Goal: Register for event/course

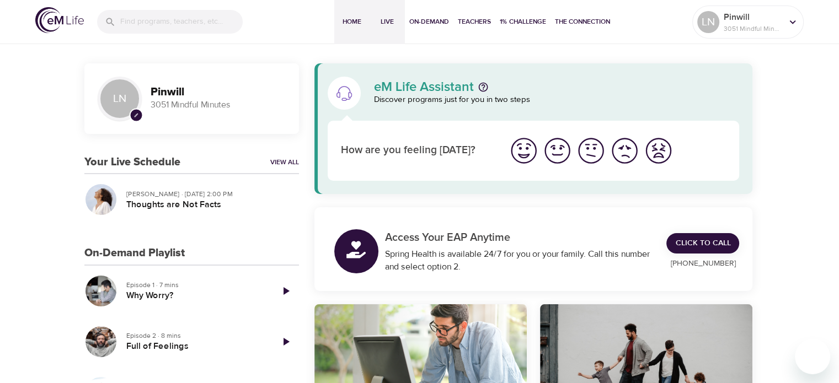
click at [384, 21] on span "Live" at bounding box center [387, 22] width 26 height 12
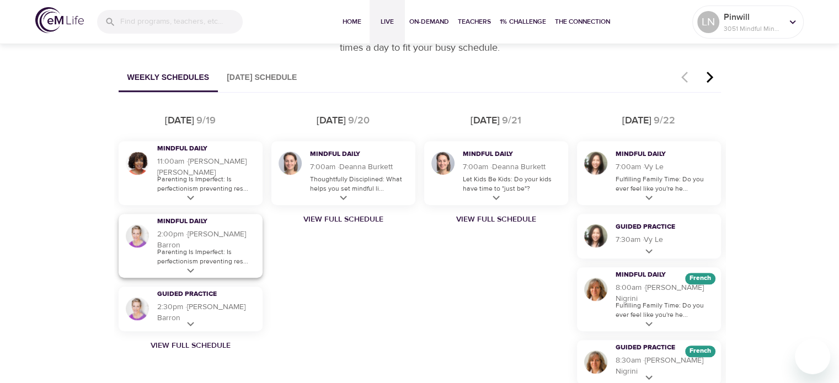
scroll to position [662, 0]
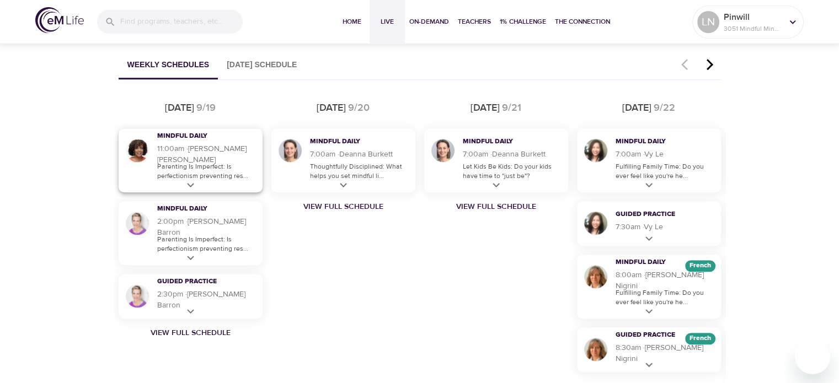
click at [190, 173] on p "Parenting Is Imperfect: Is perfectionism preventing res..." at bounding box center [207, 171] width 100 height 19
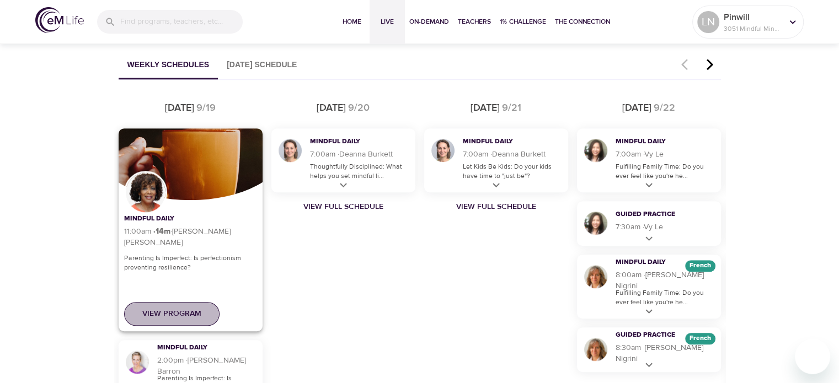
click at [175, 312] on span "View Program" at bounding box center [171, 314] width 59 height 14
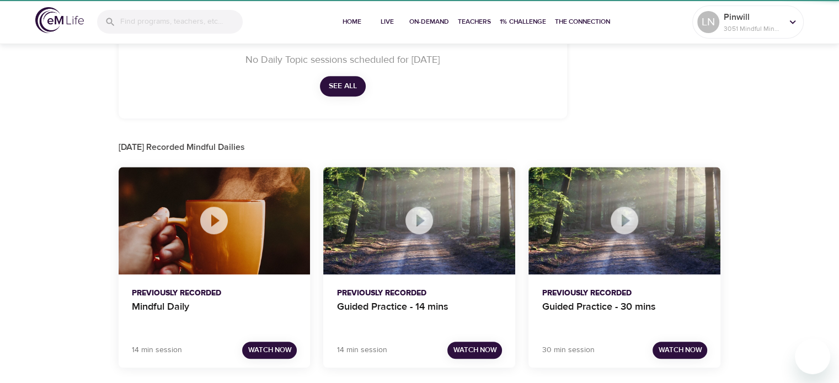
scroll to position [431, 0]
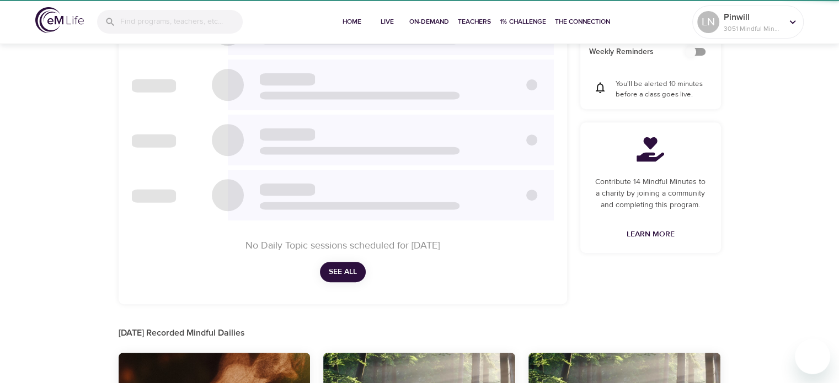
checkbox input "true"
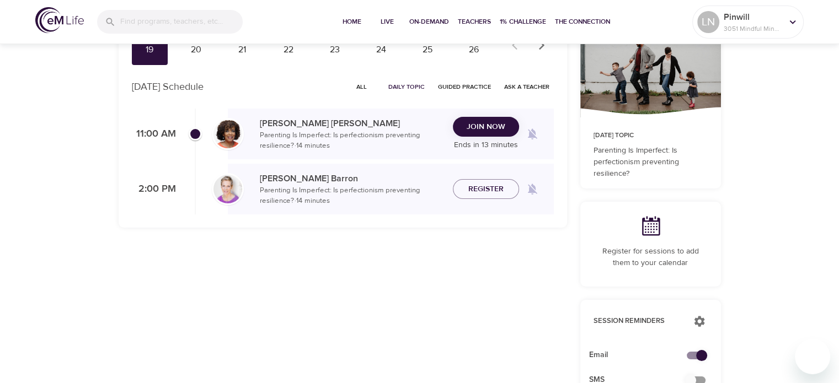
scroll to position [0, 0]
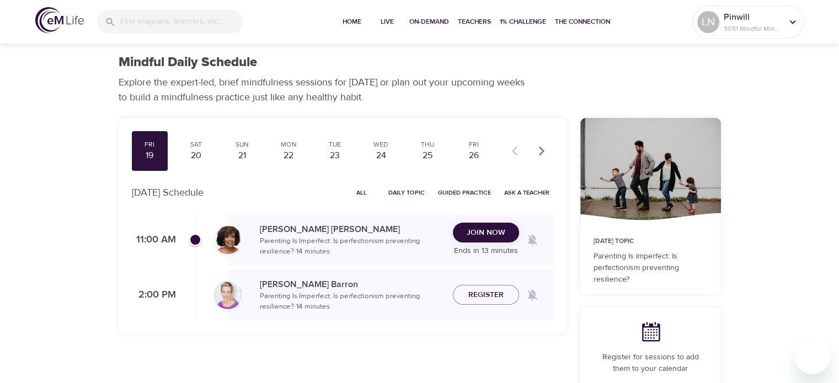
click at [481, 233] on span "Join Now" at bounding box center [486, 233] width 39 height 14
